Goal: Navigation & Orientation: Understand site structure

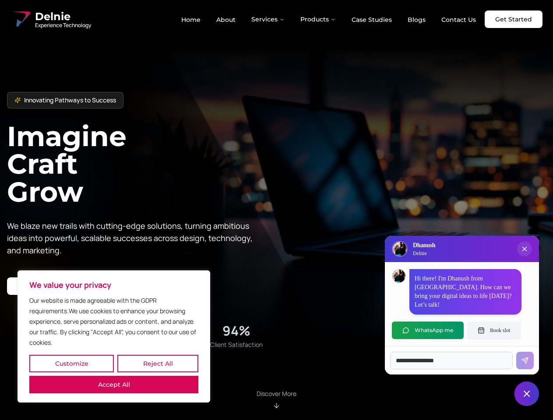
click at [71, 364] on button "Customize" at bounding box center [71, 364] width 85 height 18
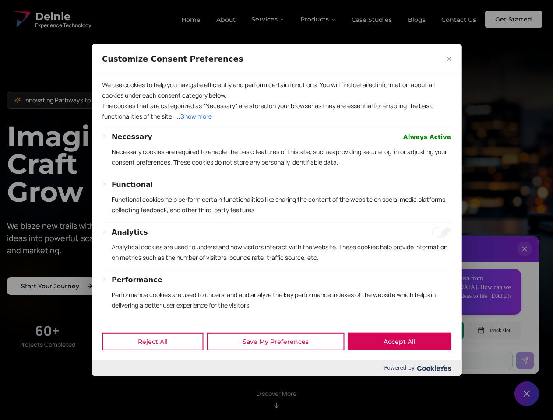
click at [158, 364] on div at bounding box center [276, 210] width 553 height 420
click at [114, 101] on p "We use cookies to help you navigate efficiently and perform certain functions. …" at bounding box center [276, 90] width 349 height 21
click at [276, 168] on p "Necessary cookies are required to enable the basic features of this site, such …" at bounding box center [281, 157] width 339 height 21
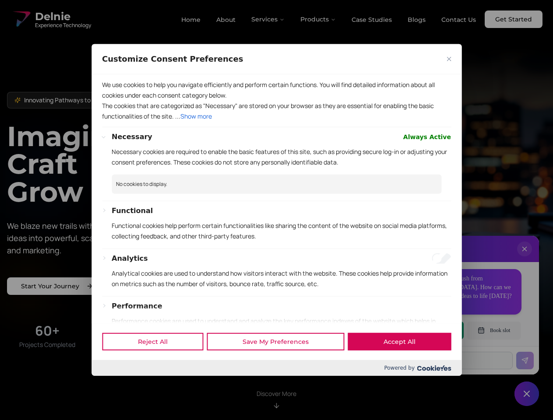
click at [268, 19] on div at bounding box center [276, 210] width 553 height 420
click at [318, 19] on div at bounding box center [276, 210] width 553 height 420
click at [525, 258] on div at bounding box center [276, 210] width 553 height 420
click at [428, 331] on div "Reject All Save My Preferences Accept All" at bounding box center [277, 341] width 370 height 37
click at [494, 331] on div at bounding box center [276, 210] width 553 height 420
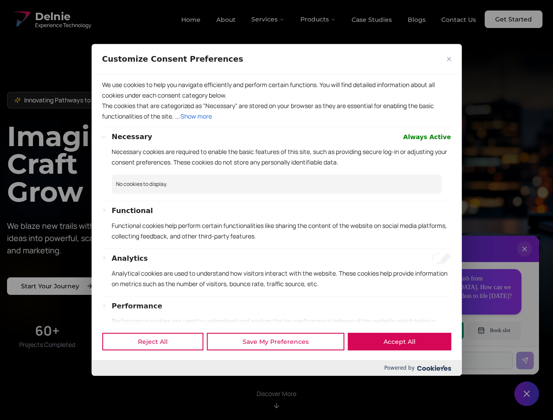
click at [527, 394] on div at bounding box center [276, 210] width 553 height 420
